Goal: Information Seeking & Learning: Learn about a topic

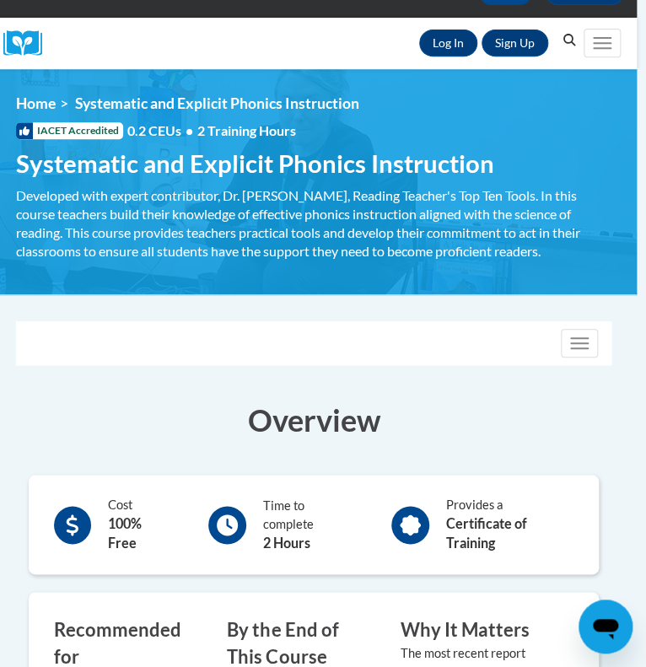
scroll to position [152, 9]
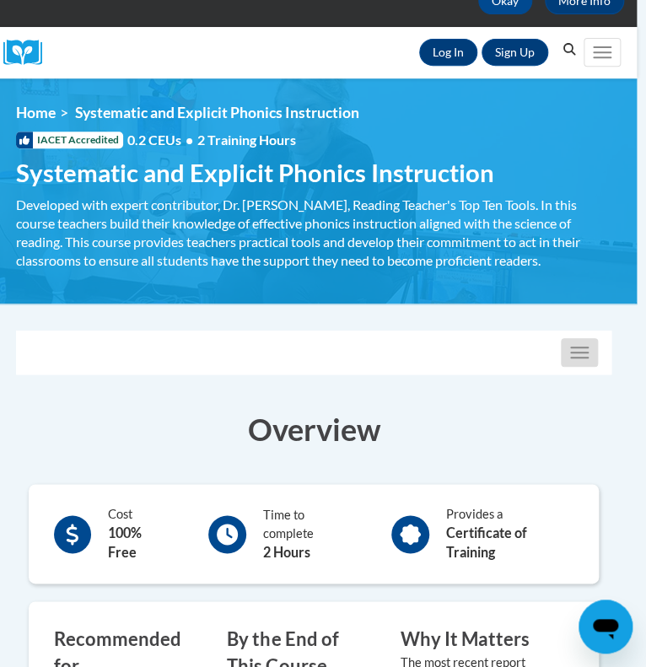
click at [572, 340] on button "Toggle navigation" at bounding box center [579, 352] width 37 height 29
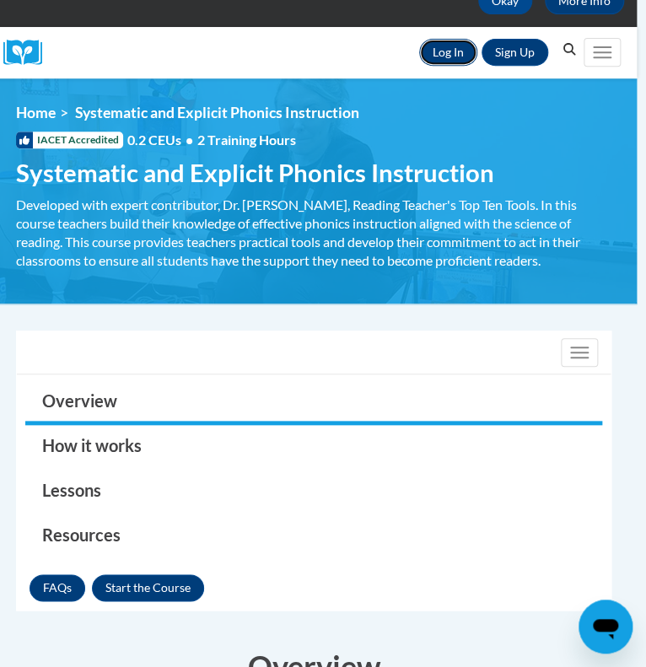
click at [454, 46] on link "Log In" at bounding box center [448, 52] width 58 height 27
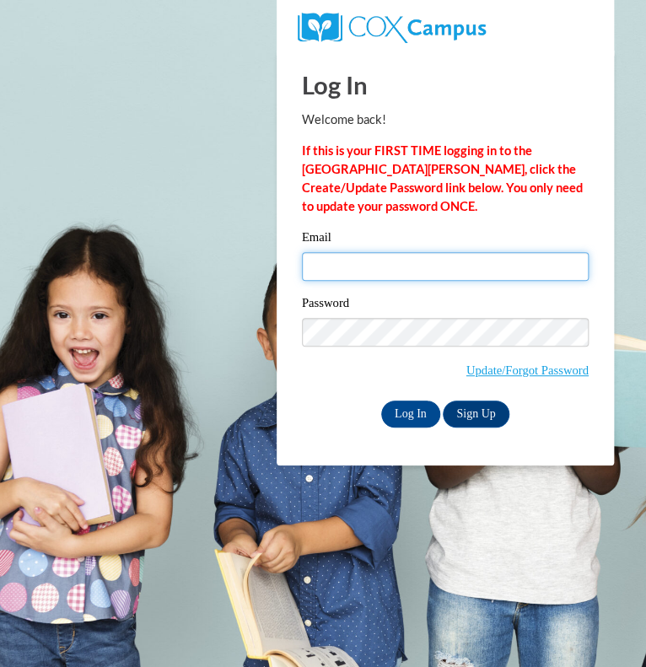
click at [423, 270] on input "Email" at bounding box center [445, 266] width 287 height 29
type input "msonnenfeld@nfdlschools.org"
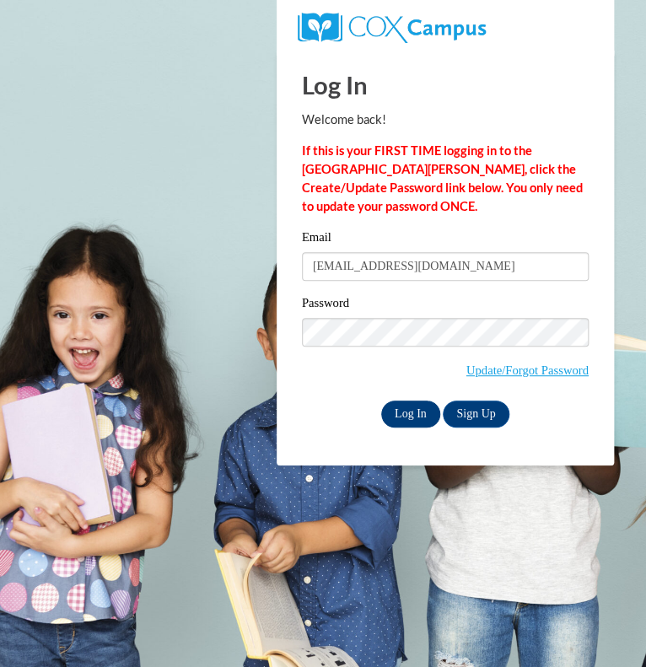
click at [424, 412] on input "Log In" at bounding box center [410, 414] width 59 height 27
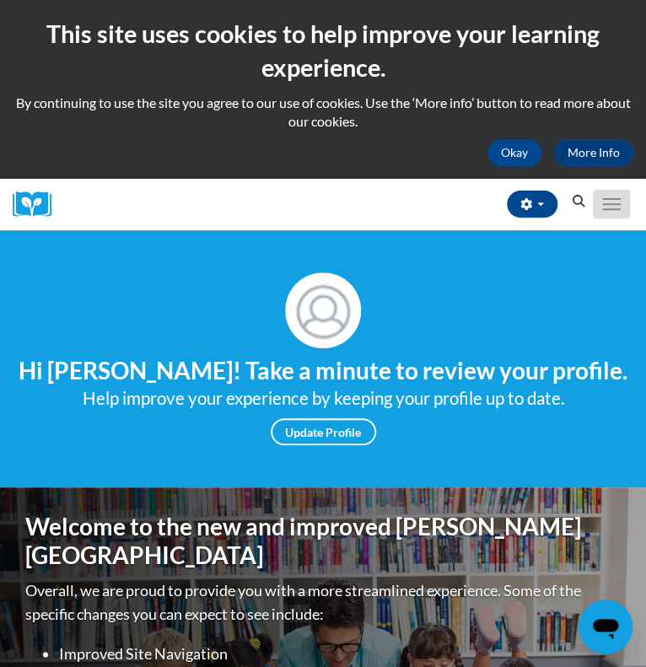
click at [617, 190] on button "Toggle navigation" at bounding box center [611, 204] width 37 height 29
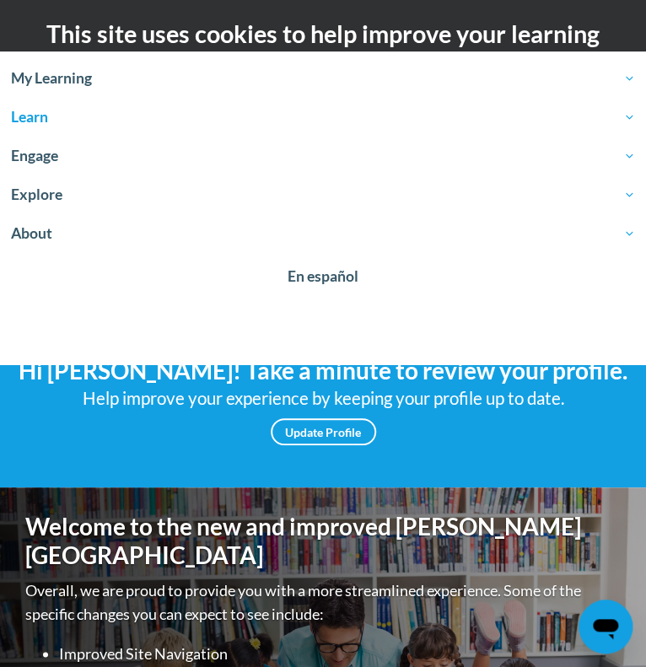
click at [268, 114] on span "Learn" at bounding box center [323, 117] width 624 height 20
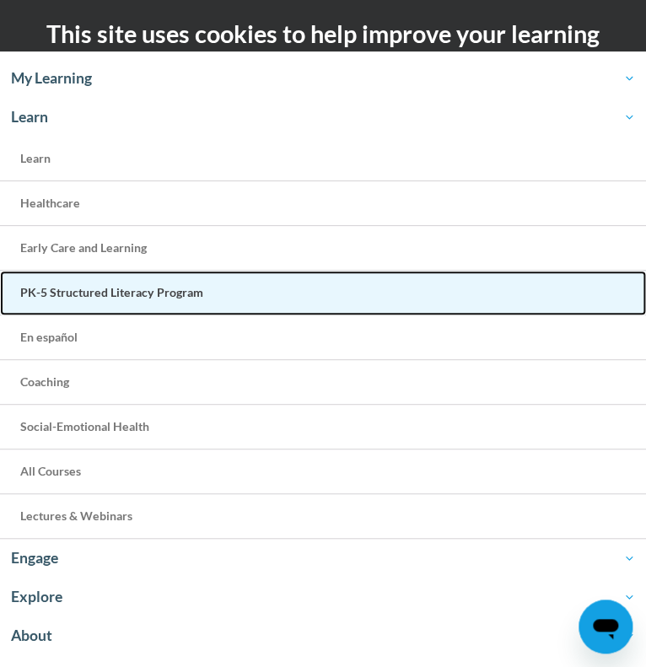
click at [225, 298] on link "PK-5 Structured Literacy Program" at bounding box center [323, 293] width 646 height 45
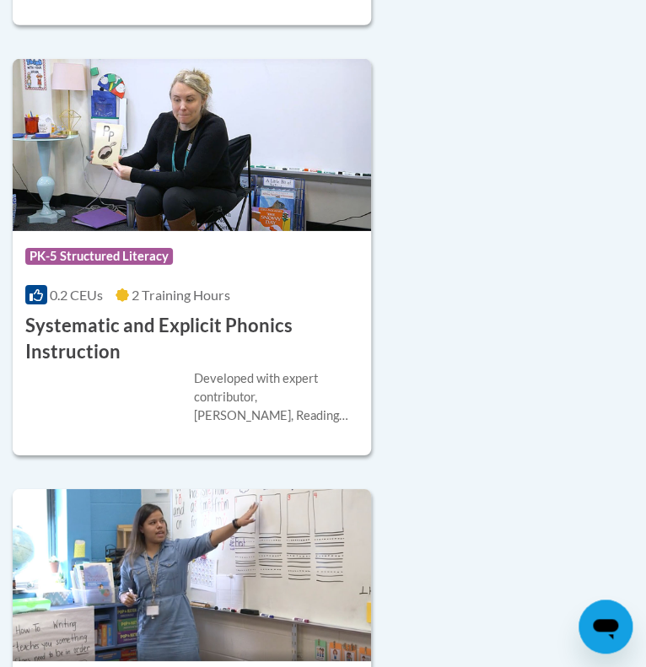
scroll to position [4443, 0]
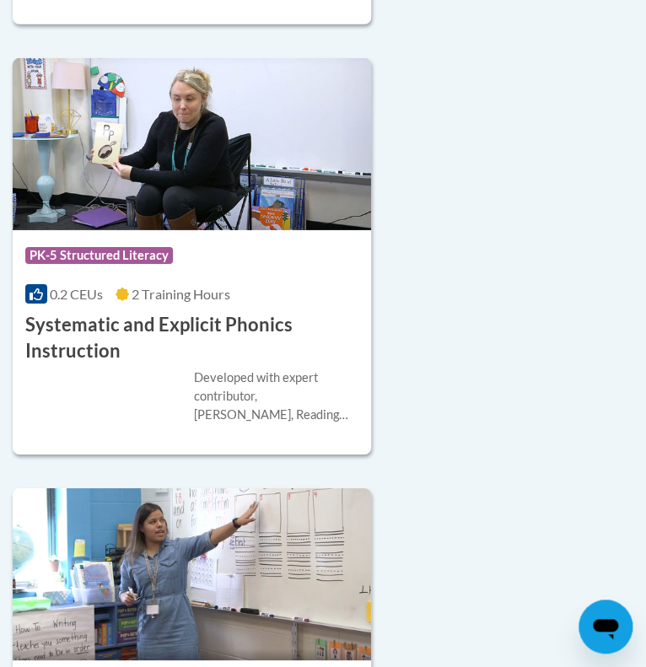
click at [225, 312] on h3 "Systematic and Explicit Phonics Instruction" at bounding box center [191, 338] width 333 height 52
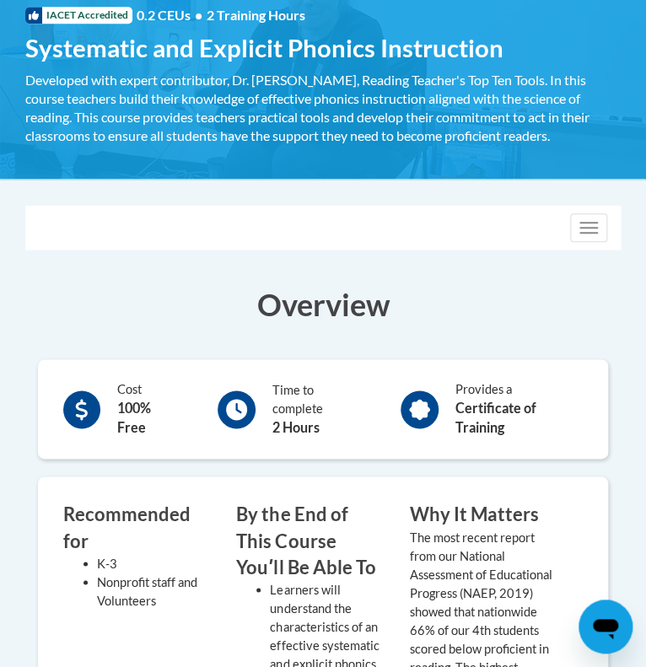
scroll to position [282, 0]
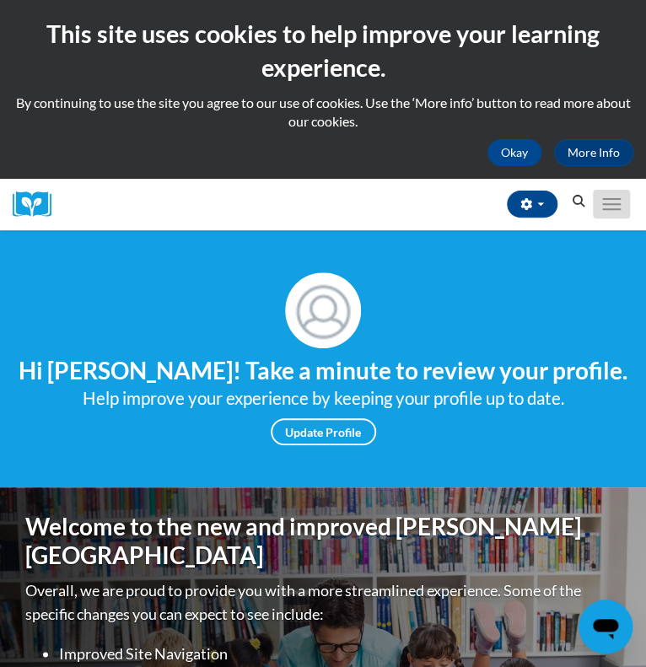
click at [613, 211] on button "Toggle navigation" at bounding box center [611, 204] width 37 height 29
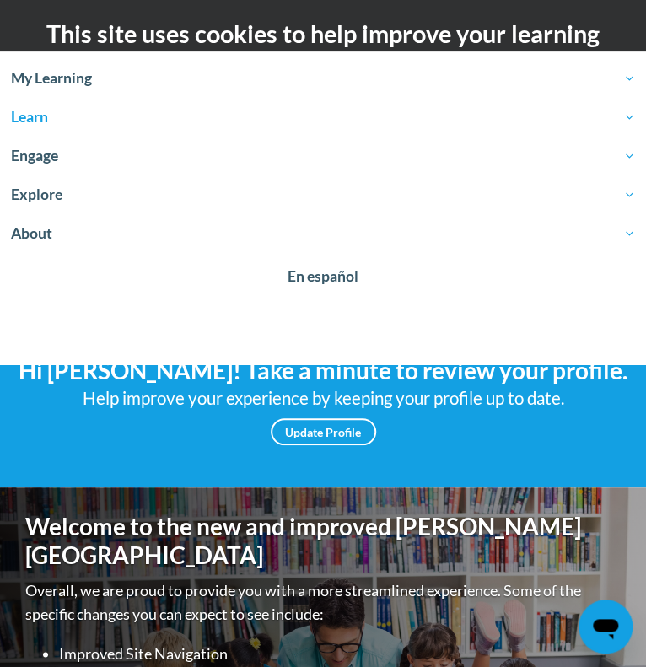
click at [492, 126] on span "Learn" at bounding box center [323, 117] width 624 height 20
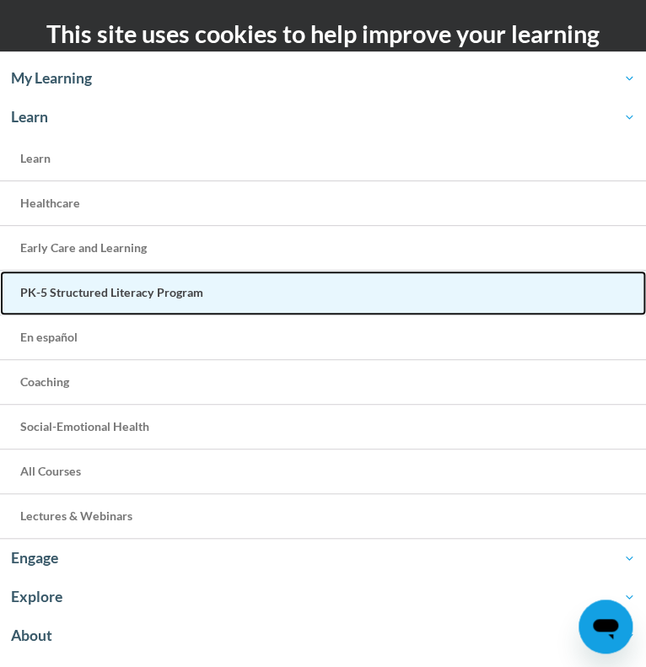
click at [398, 279] on link "PK-5 Structured Literacy Program" at bounding box center [323, 293] width 646 height 45
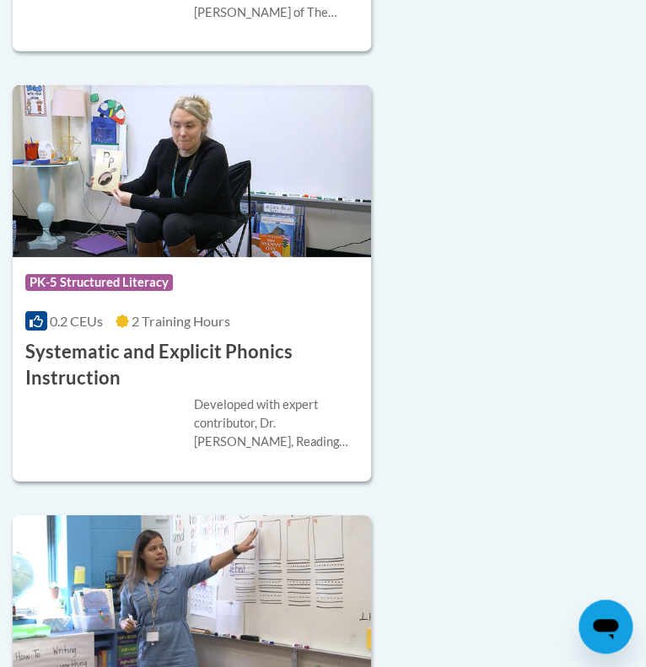
scroll to position [4421, 0]
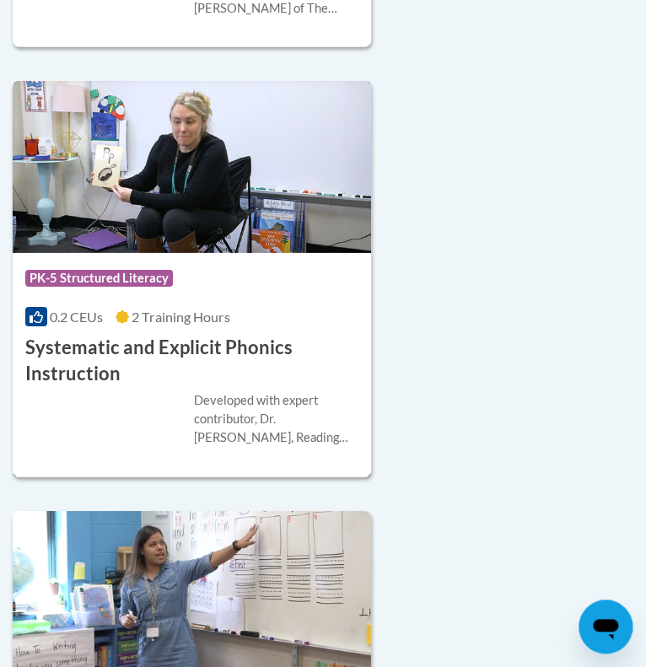
click at [183, 190] on img at bounding box center [192, 167] width 358 height 172
click at [196, 335] on h3 "Systematic and Explicit Phonics Instruction" at bounding box center [191, 361] width 333 height 52
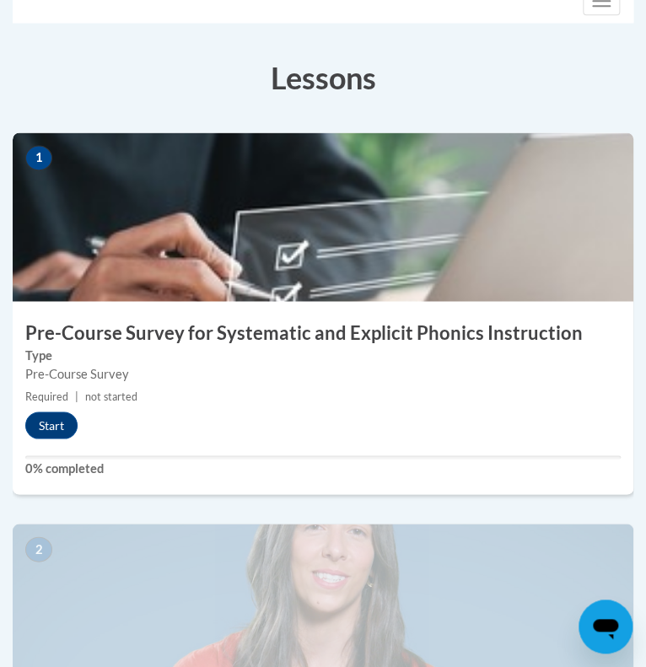
scroll to position [486, 0]
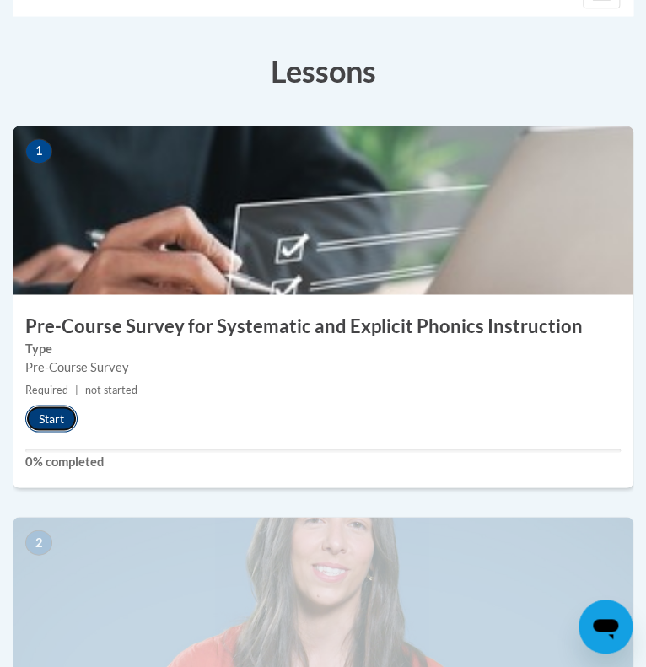
click at [60, 418] on button "Start" at bounding box center [51, 418] width 52 height 27
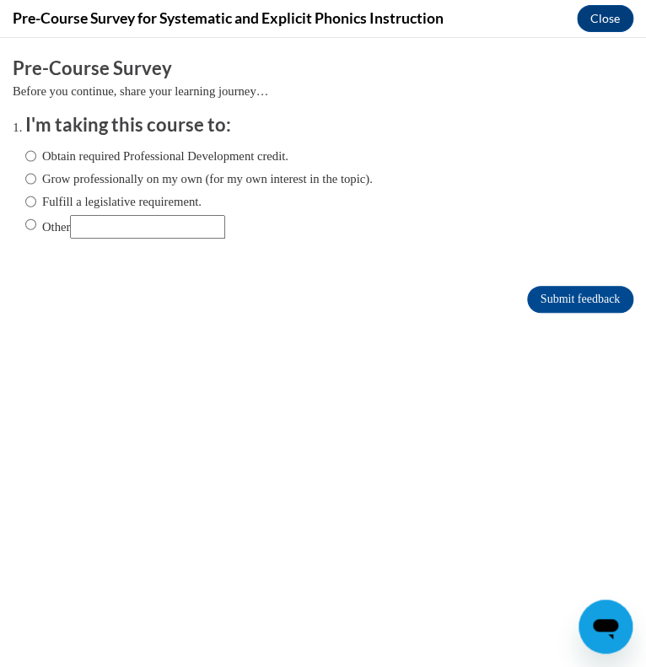
scroll to position [0, 0]
click at [30, 204] on input "Fulfill a legislative requirement." at bounding box center [30, 201] width 11 height 19
radio input "true"
click at [546, 297] on input "Submit feedback" at bounding box center [580, 299] width 106 height 27
click at [569, 299] on input "Submit feedback" at bounding box center [580, 299] width 106 height 27
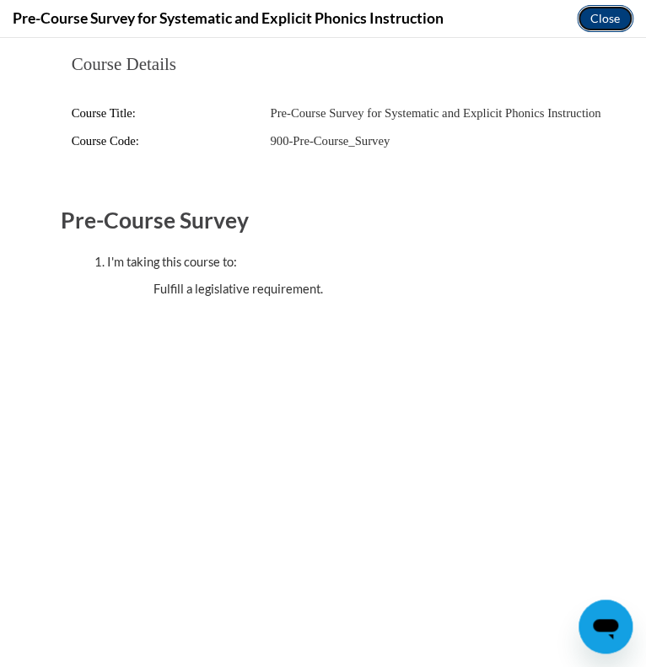
click at [593, 19] on button "Close" at bounding box center [605, 18] width 57 height 27
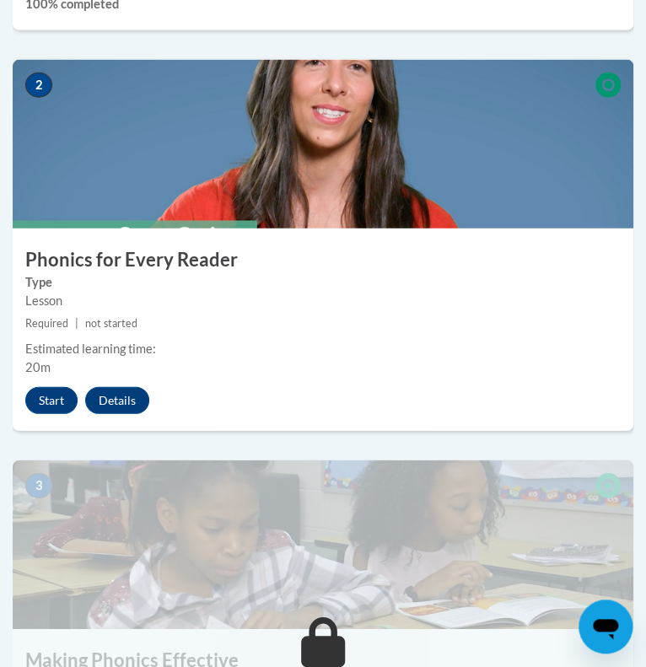
scroll to position [945, 0]
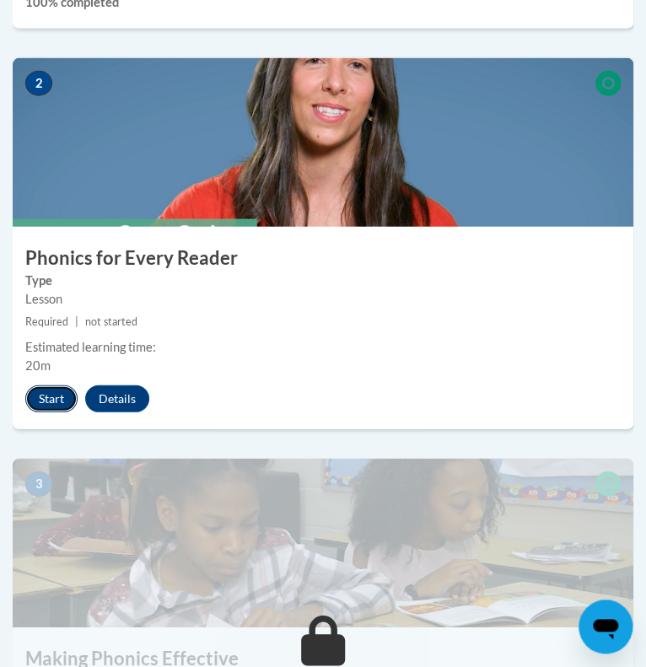
click at [46, 402] on button "Start" at bounding box center [51, 398] width 52 height 27
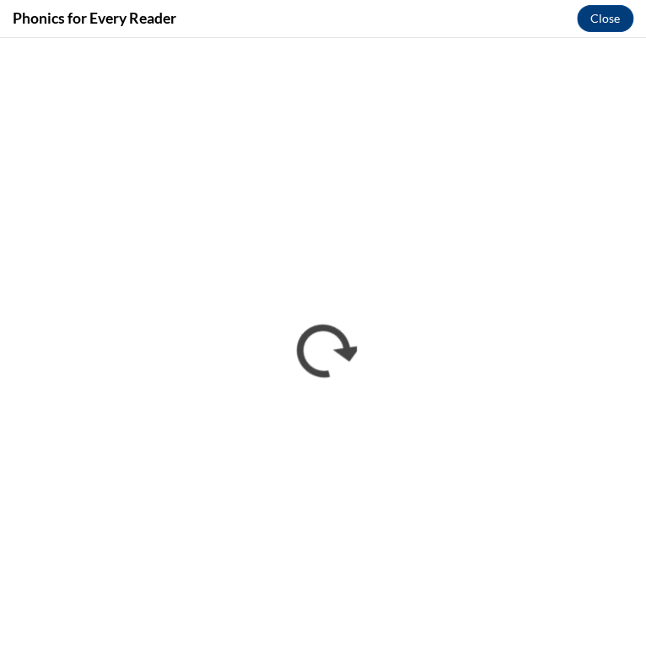
scroll to position [0, 0]
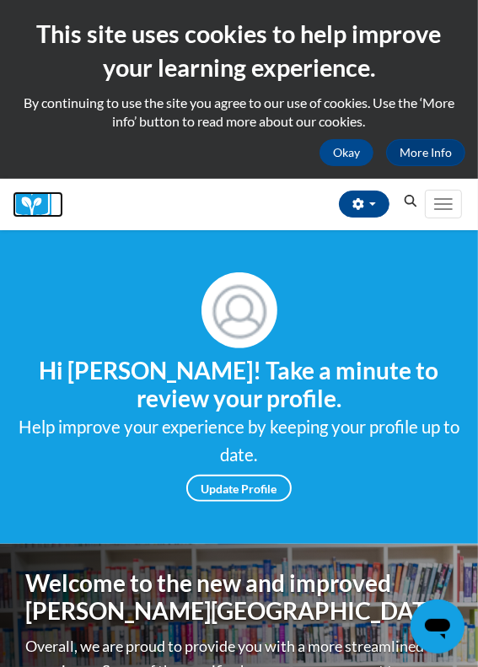
click at [34, 198] on img at bounding box center [38, 204] width 51 height 26
click at [442, 205] on button "Toggle navigation" at bounding box center [443, 204] width 37 height 29
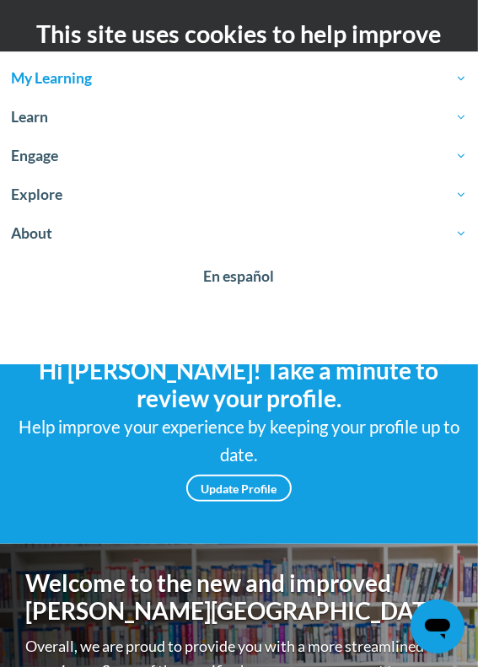
click at [328, 73] on span "My Learning" at bounding box center [239, 78] width 456 height 20
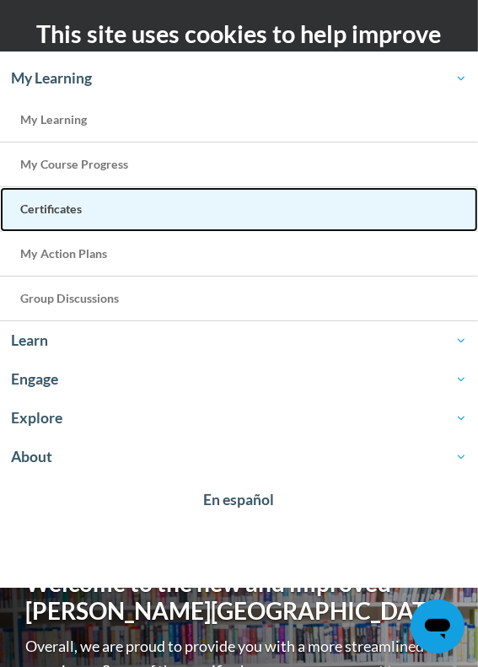
click at [277, 221] on link "Certificates" at bounding box center [239, 209] width 478 height 45
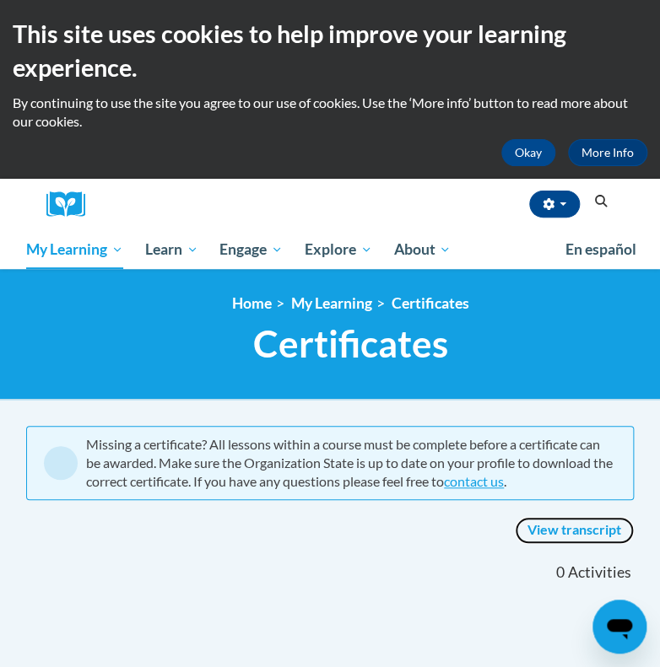
click at [477, 525] on link "View transcript" at bounding box center [574, 530] width 119 height 27
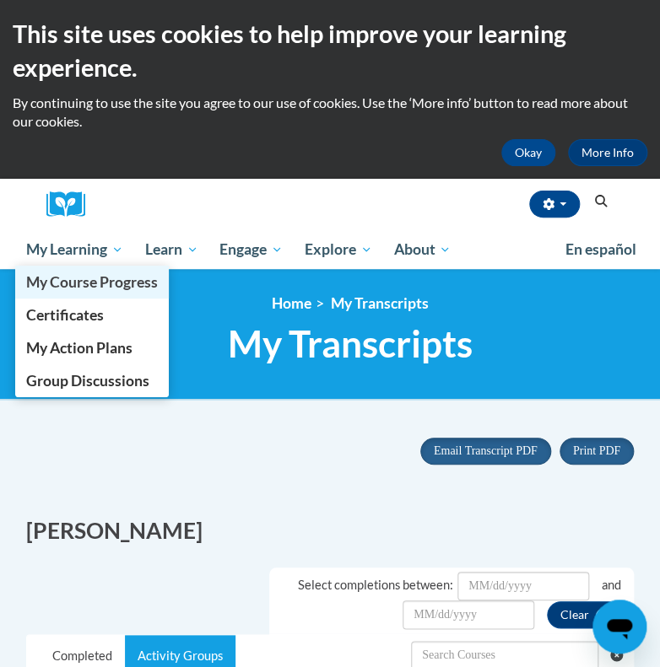
click at [85, 280] on span "My Course Progress" at bounding box center [92, 282] width 132 height 18
